Goal: Task Accomplishment & Management: Complete application form

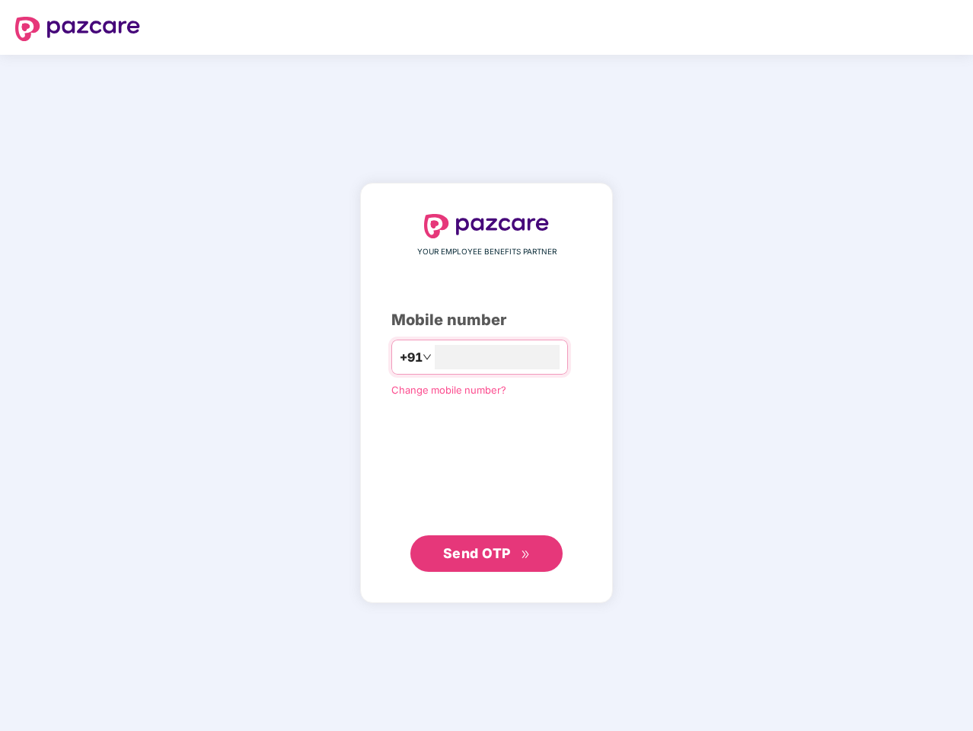
click at [486, 365] on input "number" at bounding box center [497, 357] width 125 height 24
click at [78, 29] on img at bounding box center [77, 29] width 125 height 24
click at [400, 357] on span "+91" at bounding box center [411, 357] width 23 height 19
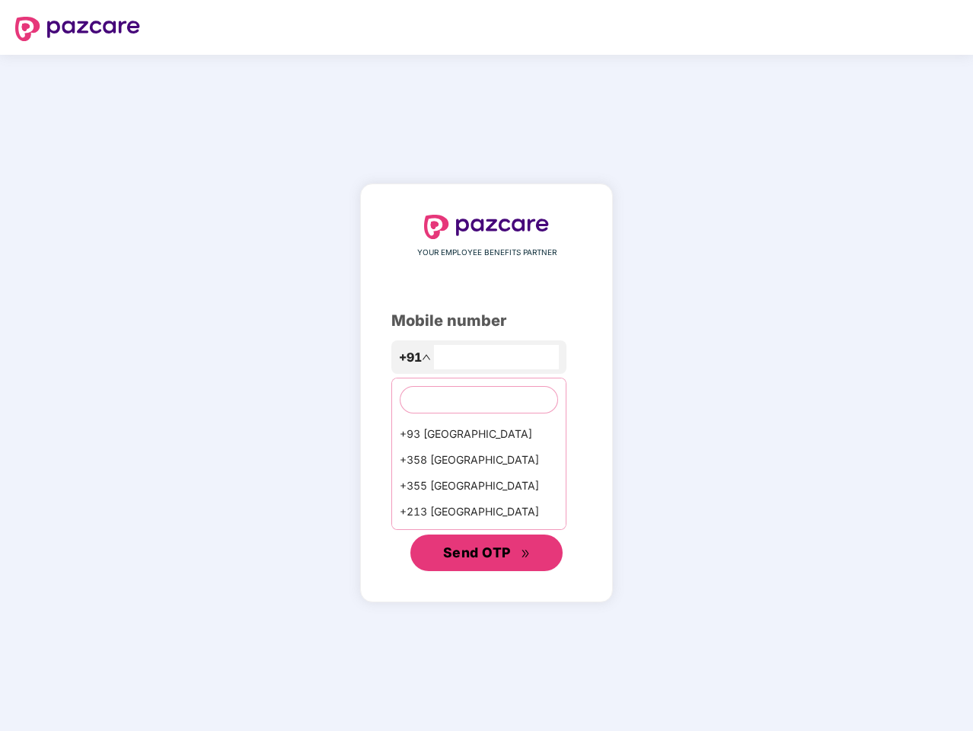
click at [486, 553] on span "Send OTP" at bounding box center [477, 552] width 68 height 16
